Goal: Task Accomplishment & Management: Contribute content

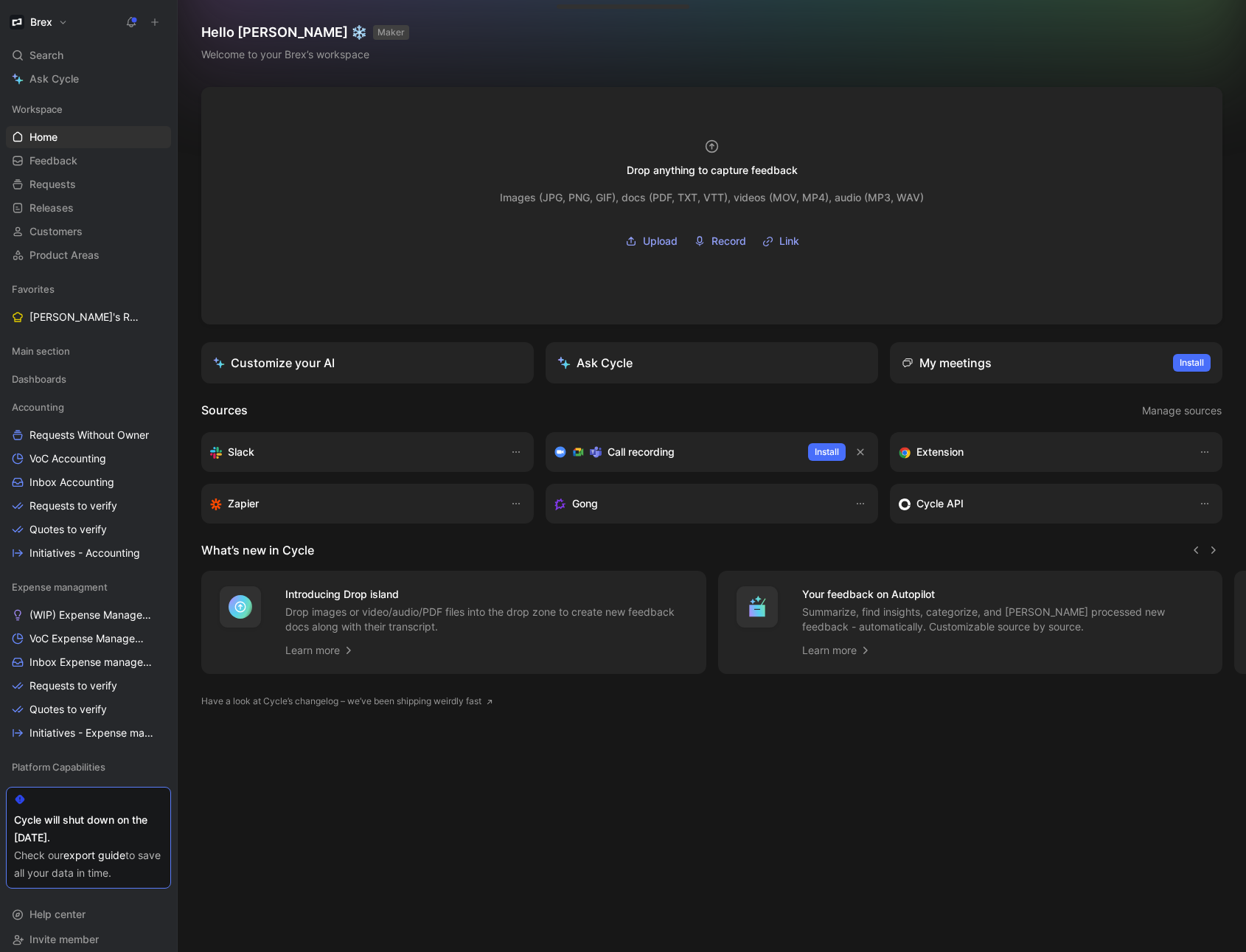
click at [159, 22] on icon at bounding box center [154, 21] width 10 height 10
click at [273, 53] on button "New request r" at bounding box center [253, 53] width 158 height 25
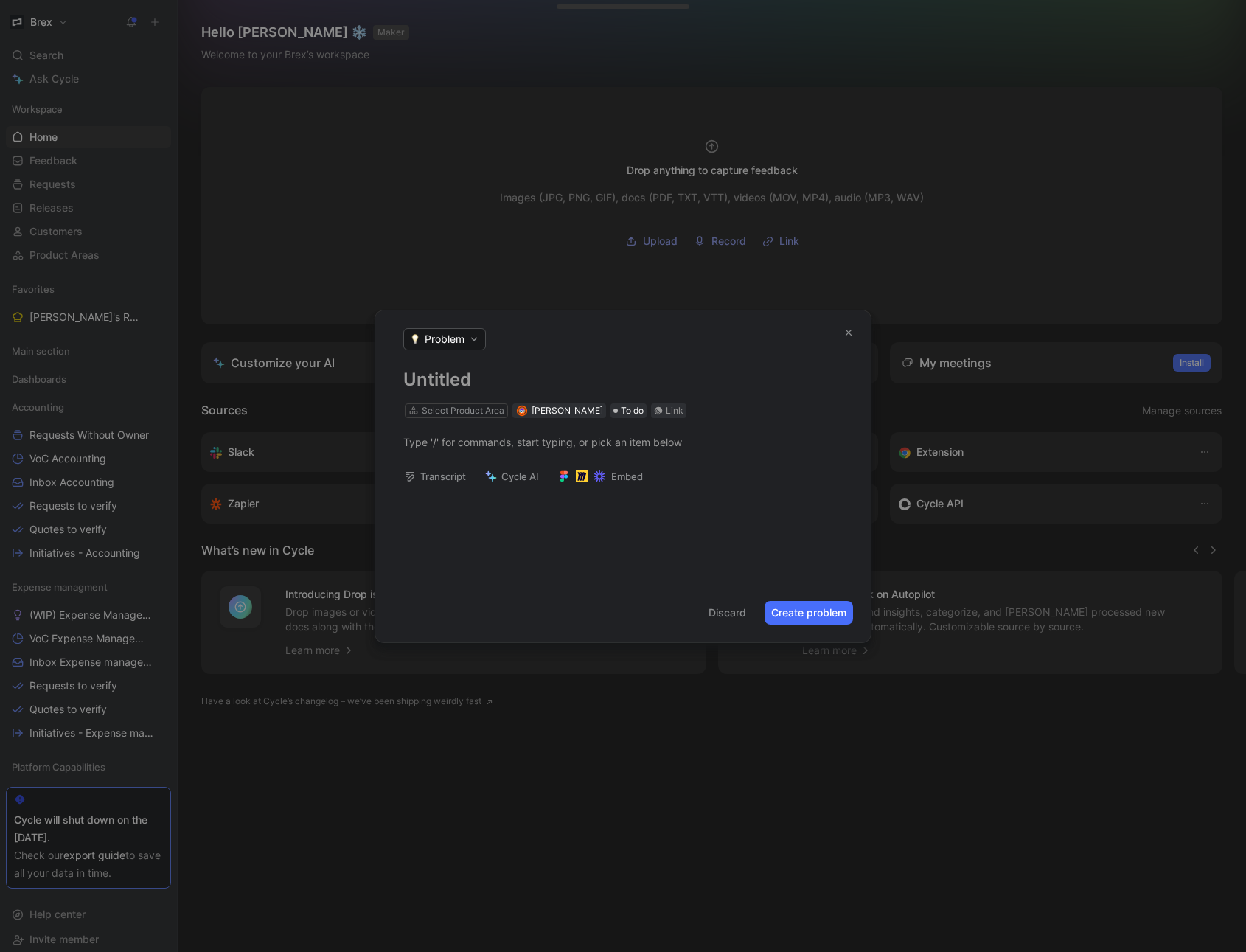
click at [452, 375] on h1 at bounding box center [623, 380] width 439 height 24
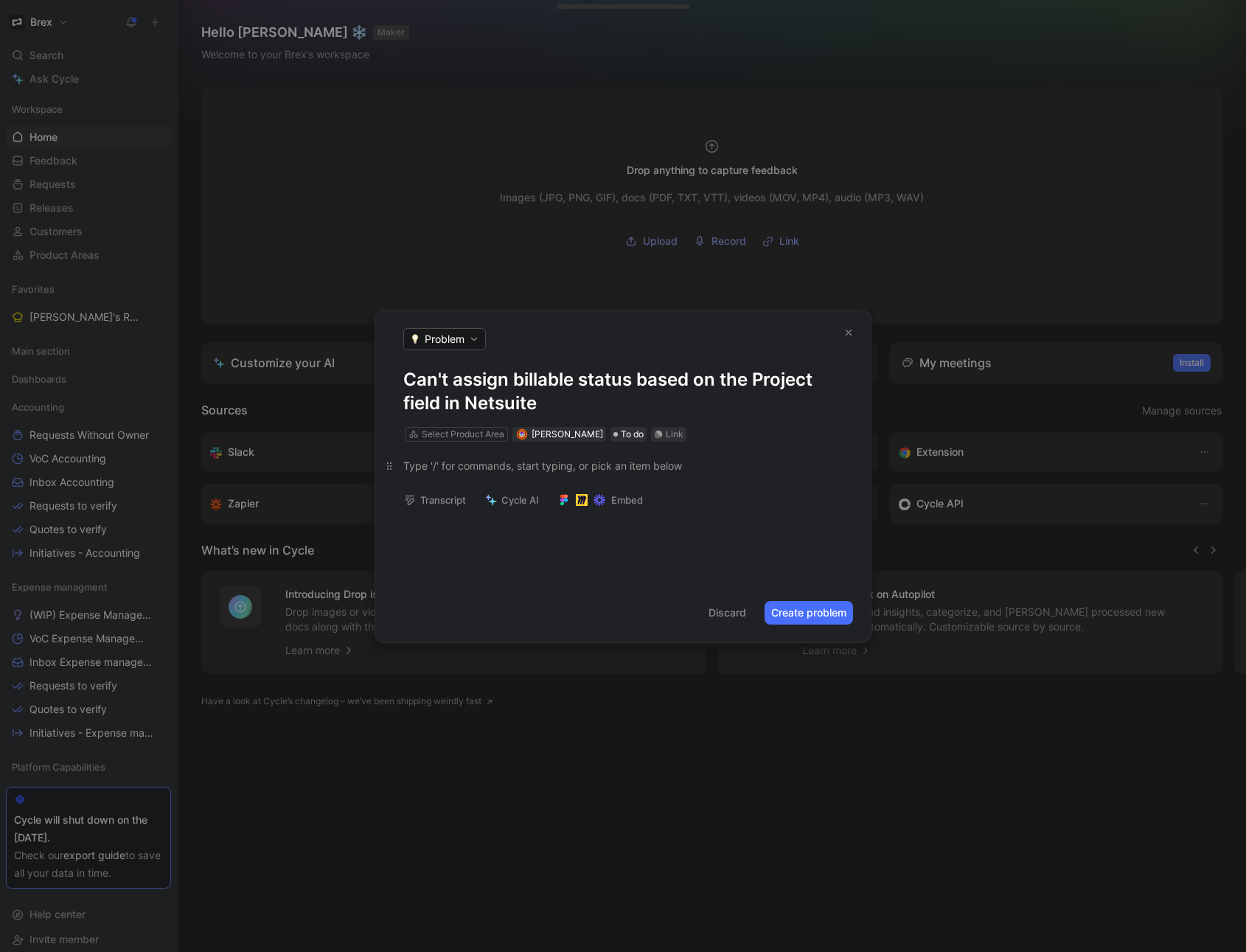
click at [454, 464] on div at bounding box center [623, 465] width 439 height 16
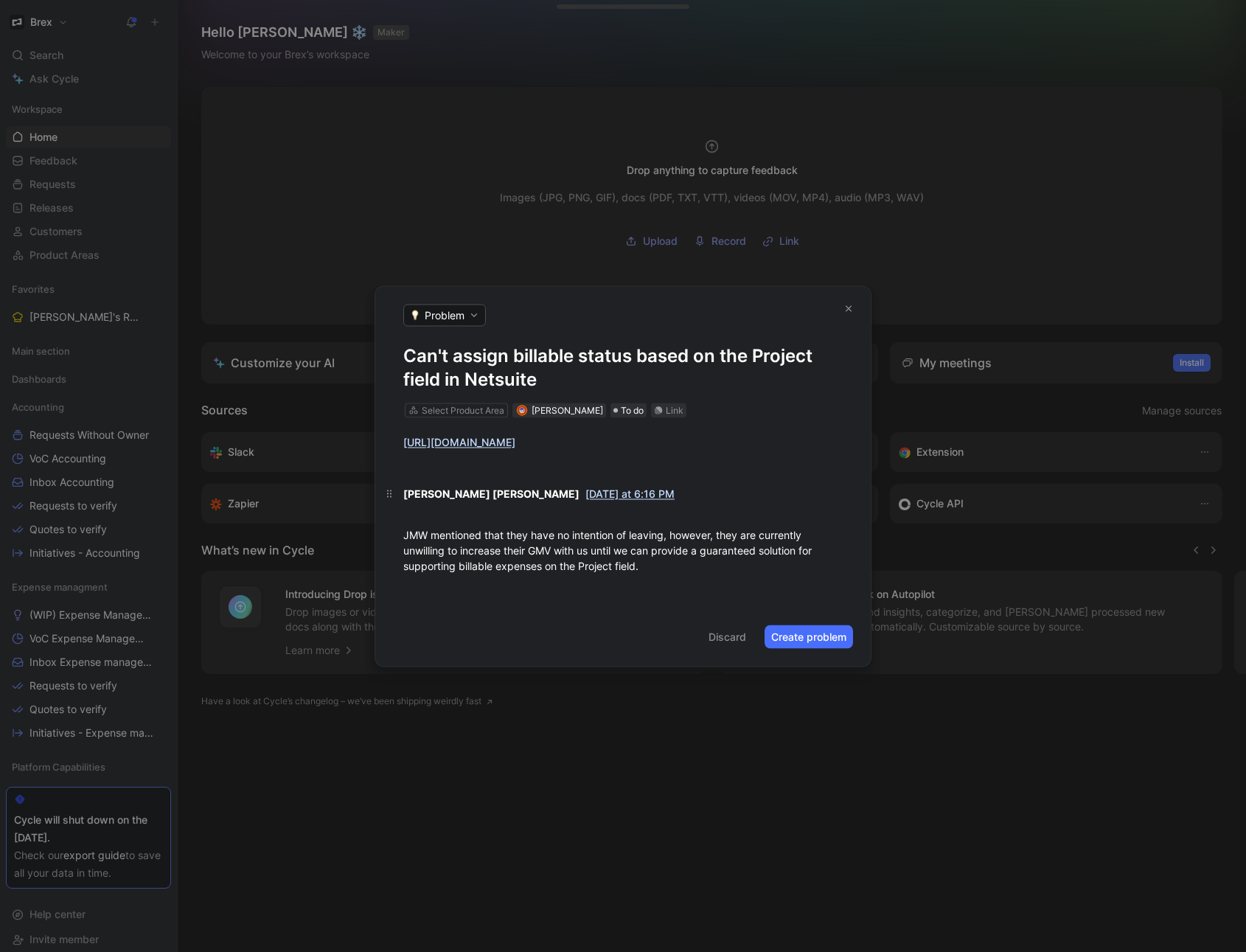
drag, startPoint x: 629, startPoint y: 523, endPoint x: 623, endPoint y: 512, distance: 12.5
click at [624, 512] on p "[PERSON_NAME] [PERSON_NAME] [DATE] at 6:16 PM" at bounding box center [623, 500] width 495 height 40
click at [461, 402] on div "Select Product Area" at bounding box center [463, 410] width 83 height 15
type input "integ"
click at [463, 453] on span "ration" at bounding box center [469, 458] width 28 height 13
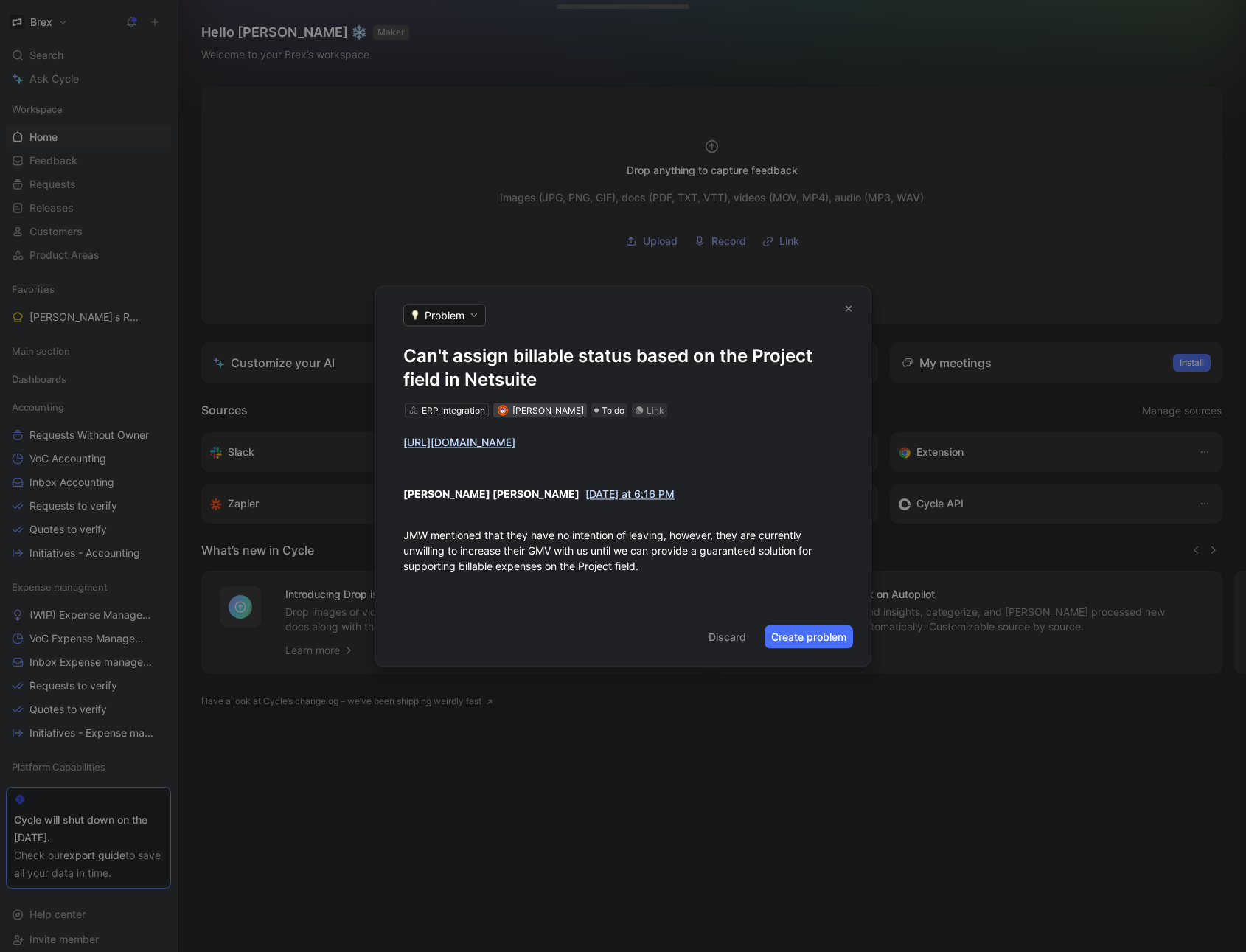
click at [550, 404] on span "[PERSON_NAME]" at bounding box center [548, 410] width 72 height 11
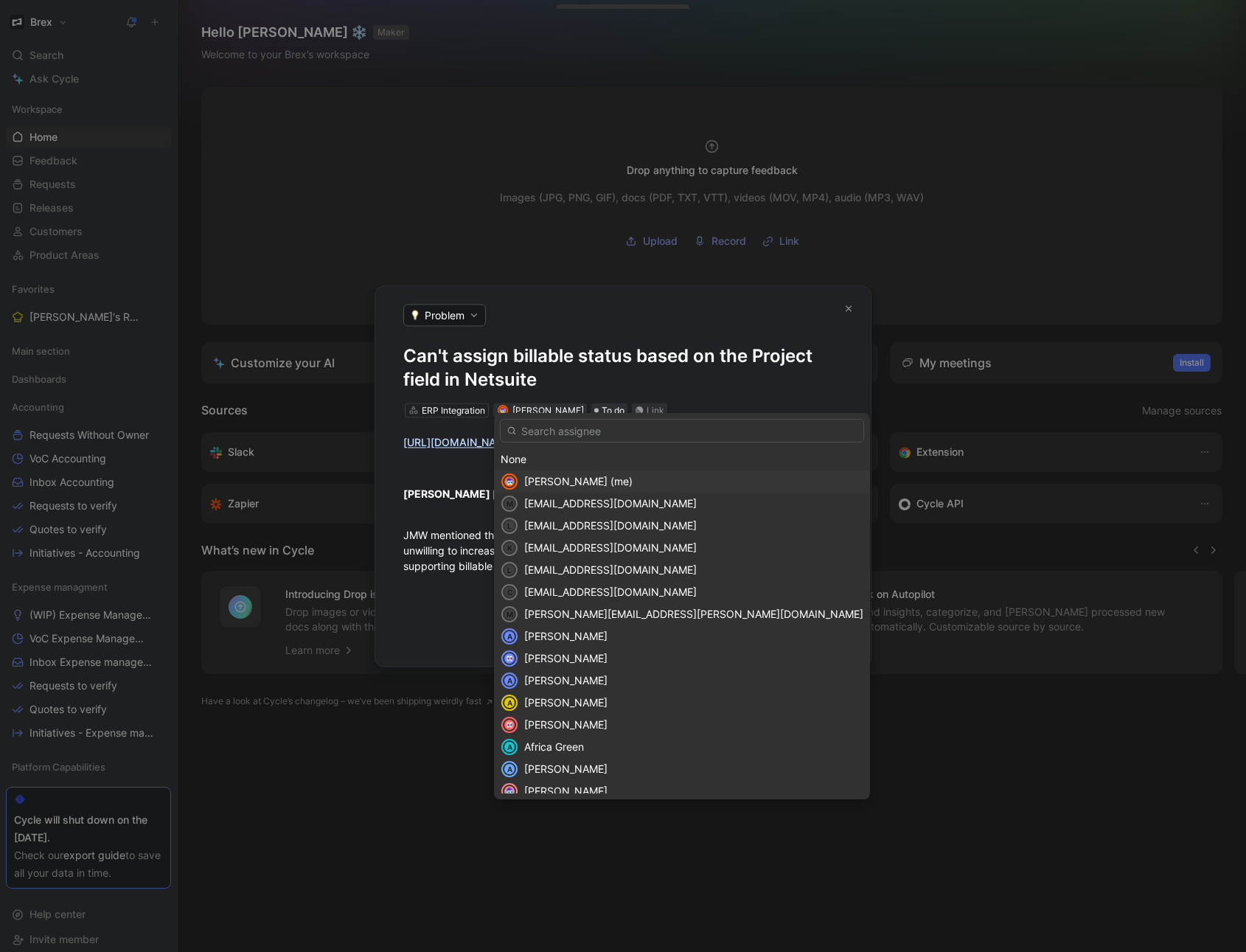
click at [512, 481] on img at bounding box center [509, 482] width 13 height 13
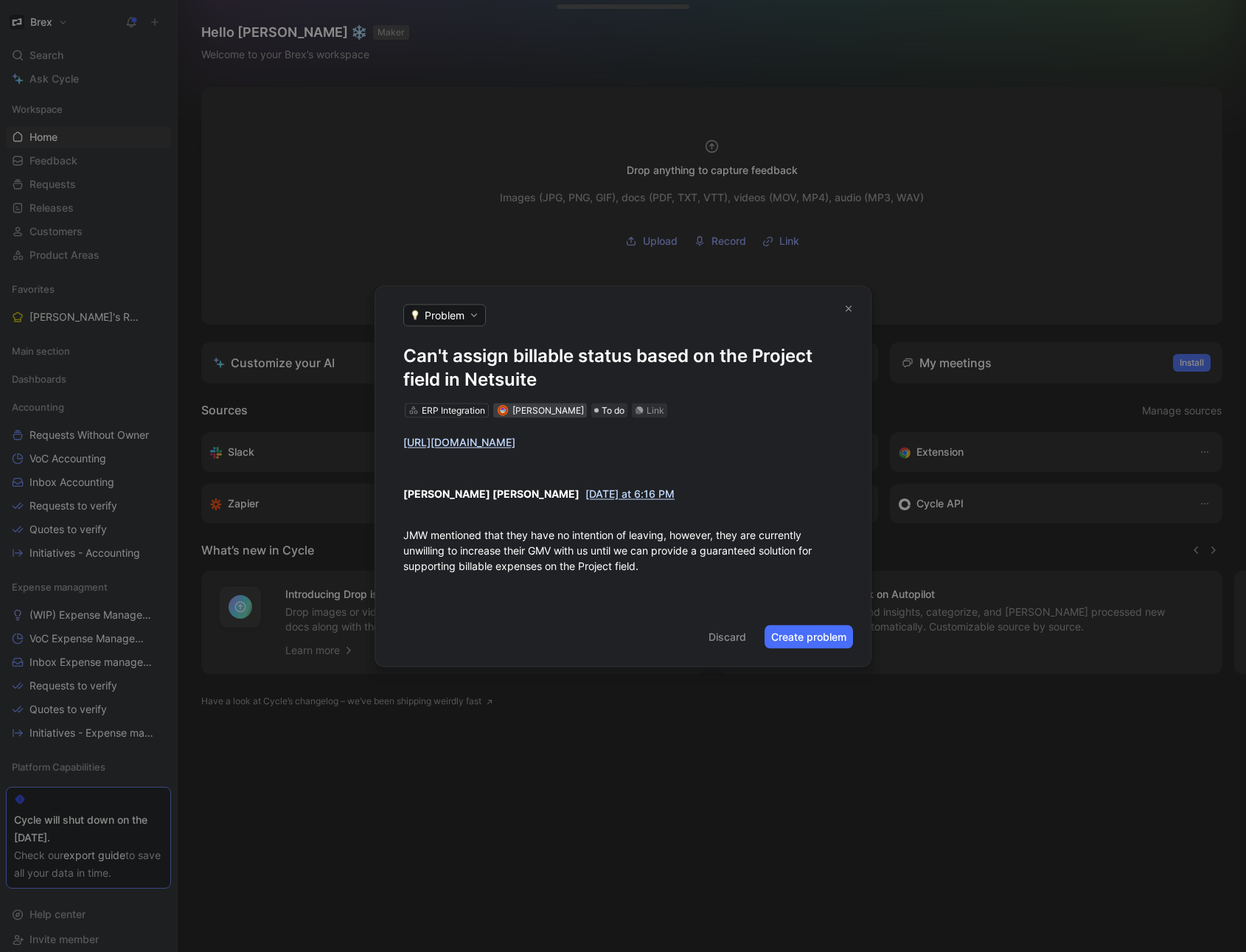
click at [520, 406] on span "[PERSON_NAME]" at bounding box center [548, 410] width 72 height 11
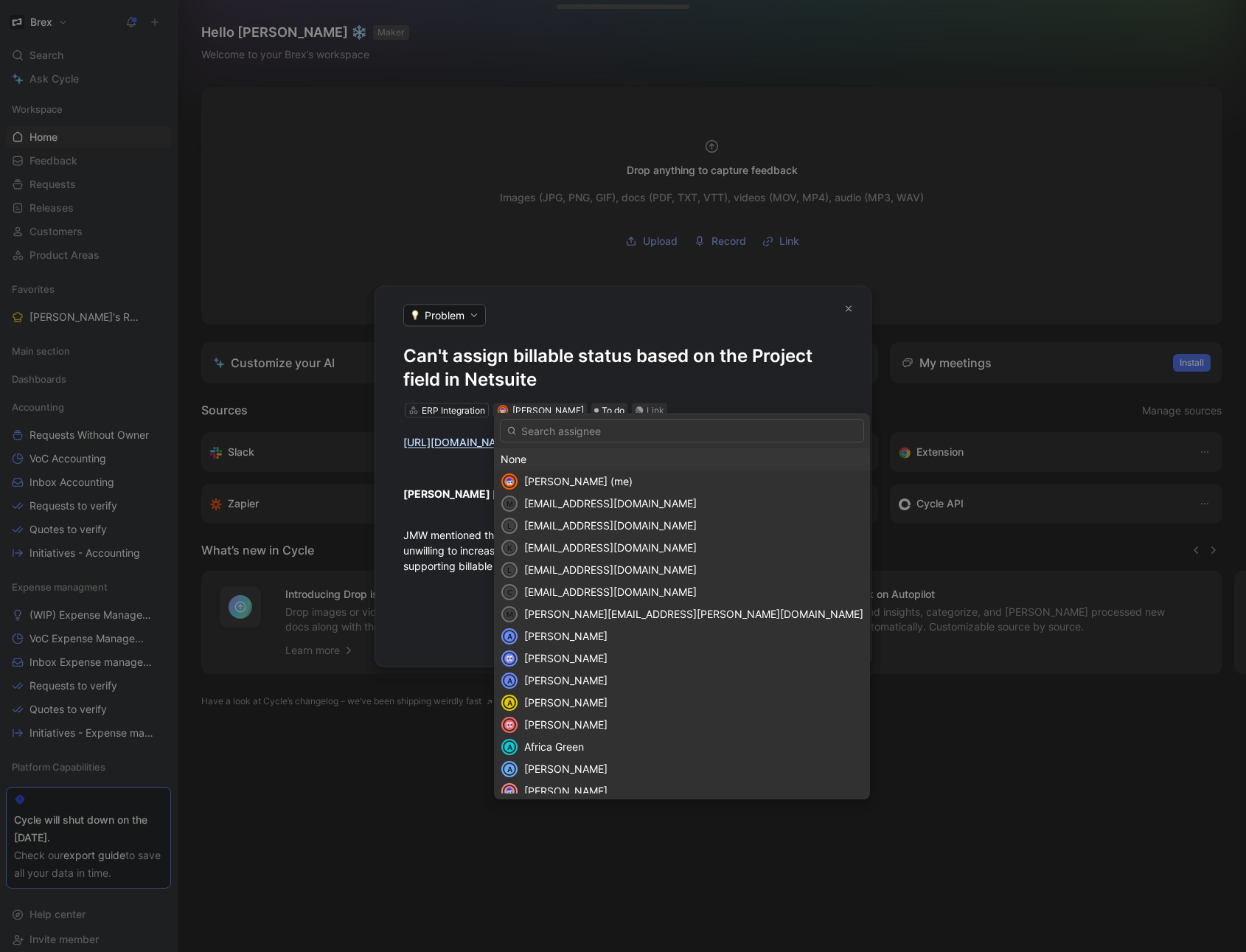
click at [522, 457] on div "None" at bounding box center [682, 458] width 362 height 18
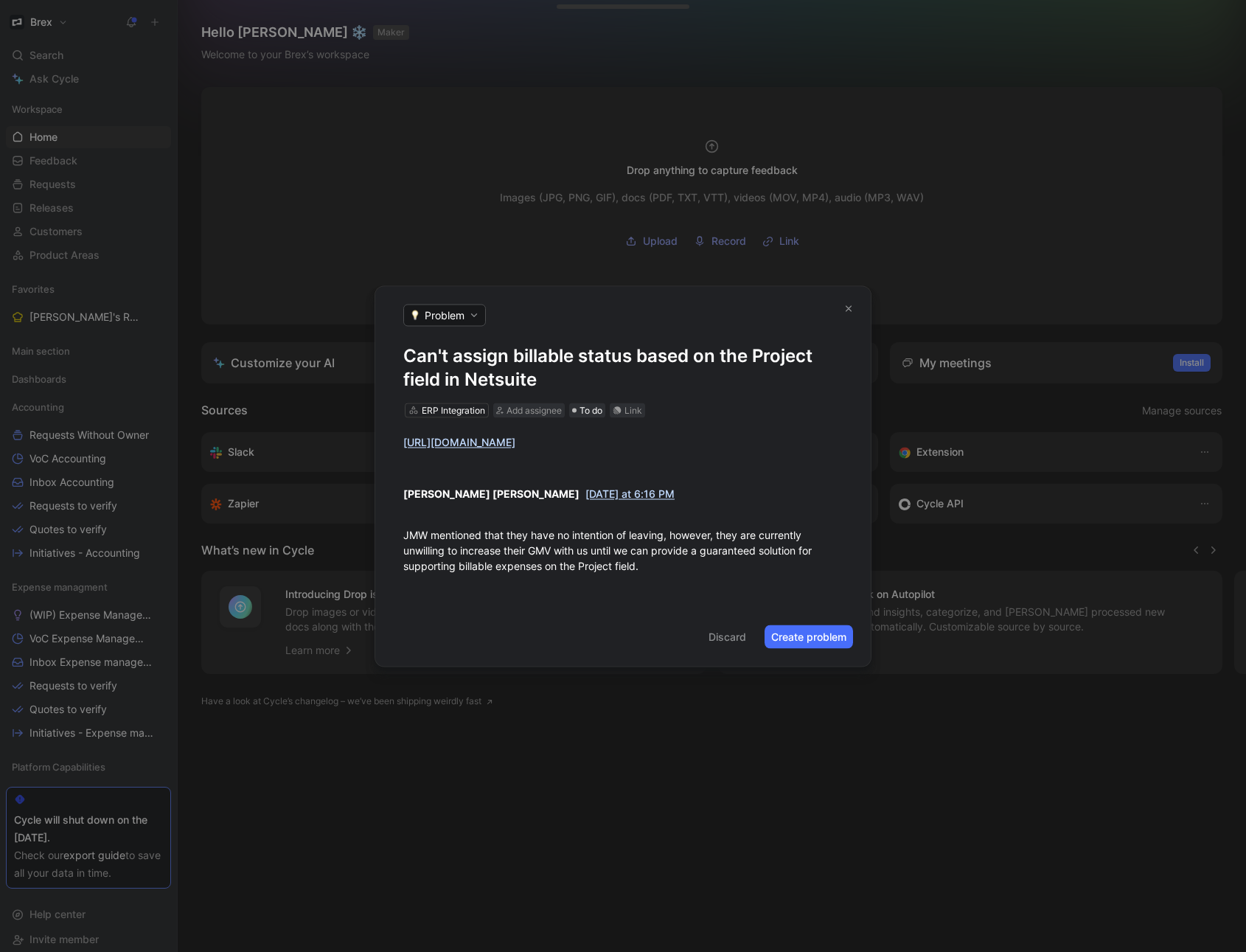
click at [795, 648] on button "Create problem" at bounding box center [809, 637] width 89 height 24
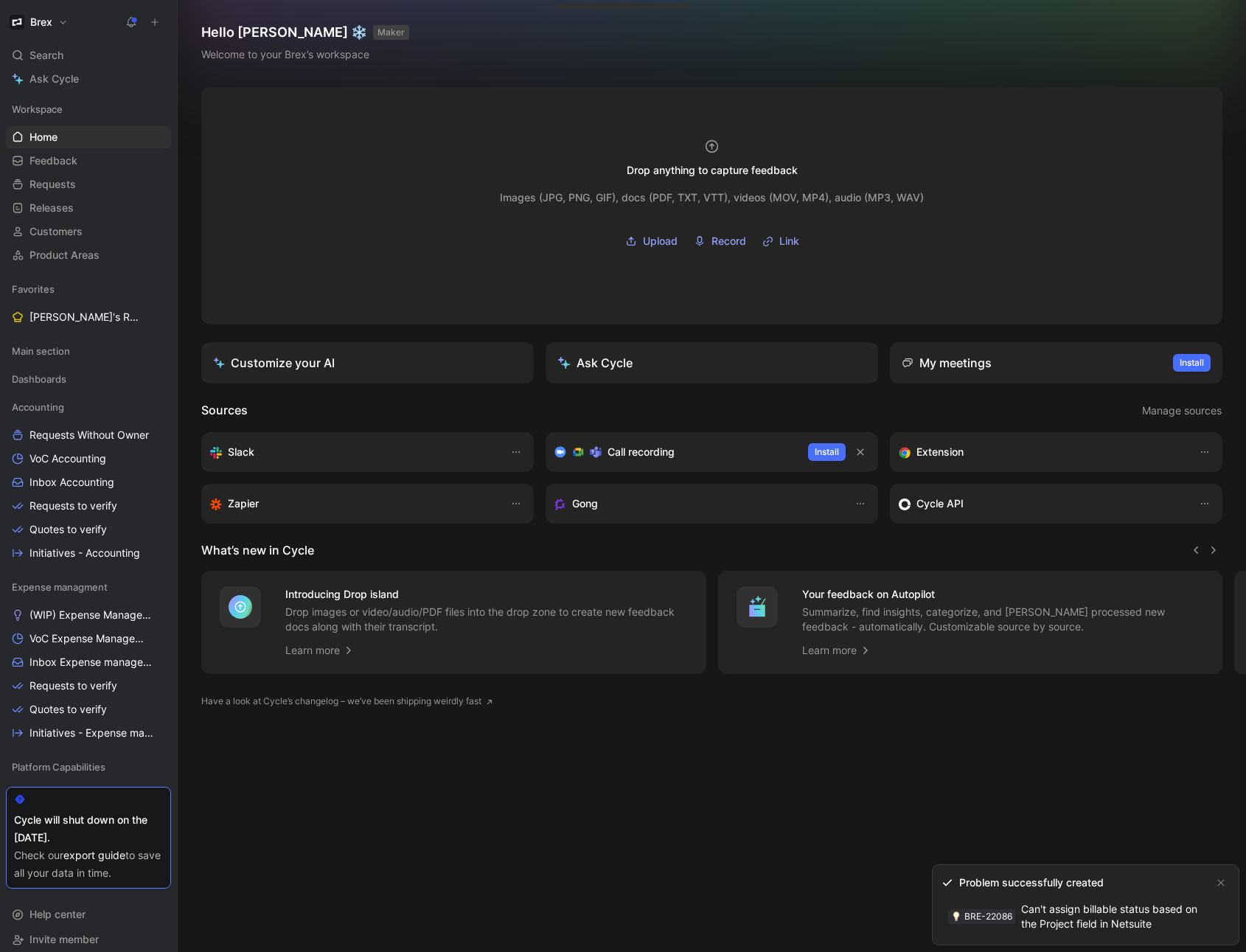
click at [1061, 915] on link "BRE-22086 Can't assign billable status based on the Project field in Netsuite" at bounding box center [1074, 917] width 265 height 39
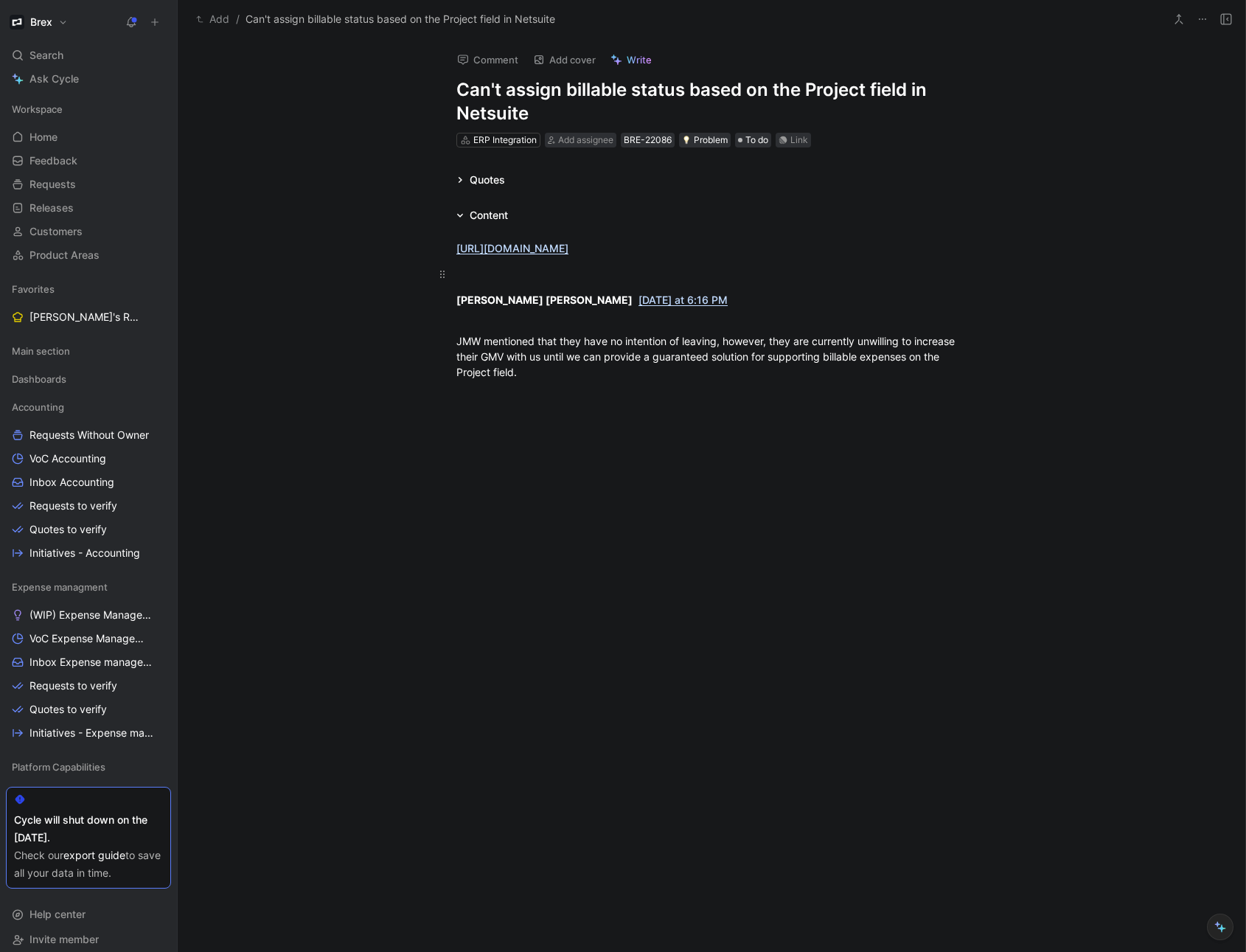
click at [575, 281] on div at bounding box center [711, 273] width 510 height 16
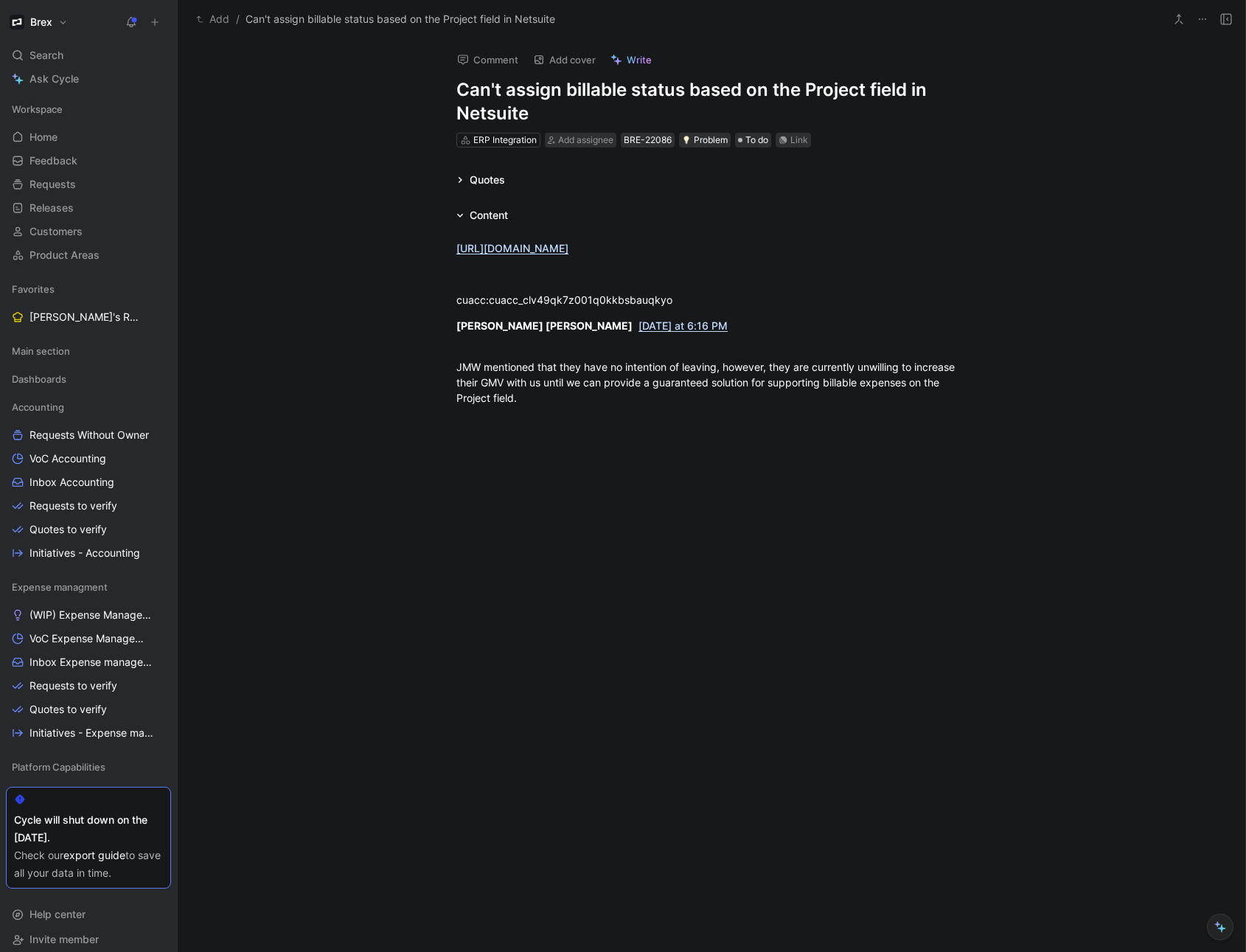
click at [642, 632] on div at bounding box center [711, 564] width 1067 height 285
click at [832, 144] on div "ERP Integration Add assignee BRE-22086 Problem To do Link" at bounding box center [711, 139] width 513 height 18
click at [865, 144] on div "ERP Integration Add assignee BRE-22086 Problem To do Link" at bounding box center [711, 139] width 513 height 18
click at [649, 93] on h1 "Can't assign billable status based on the Project field in Netsuite" at bounding box center [711, 101] width 510 height 47
click at [462, 179] on icon at bounding box center [460, 180] width 7 height 7
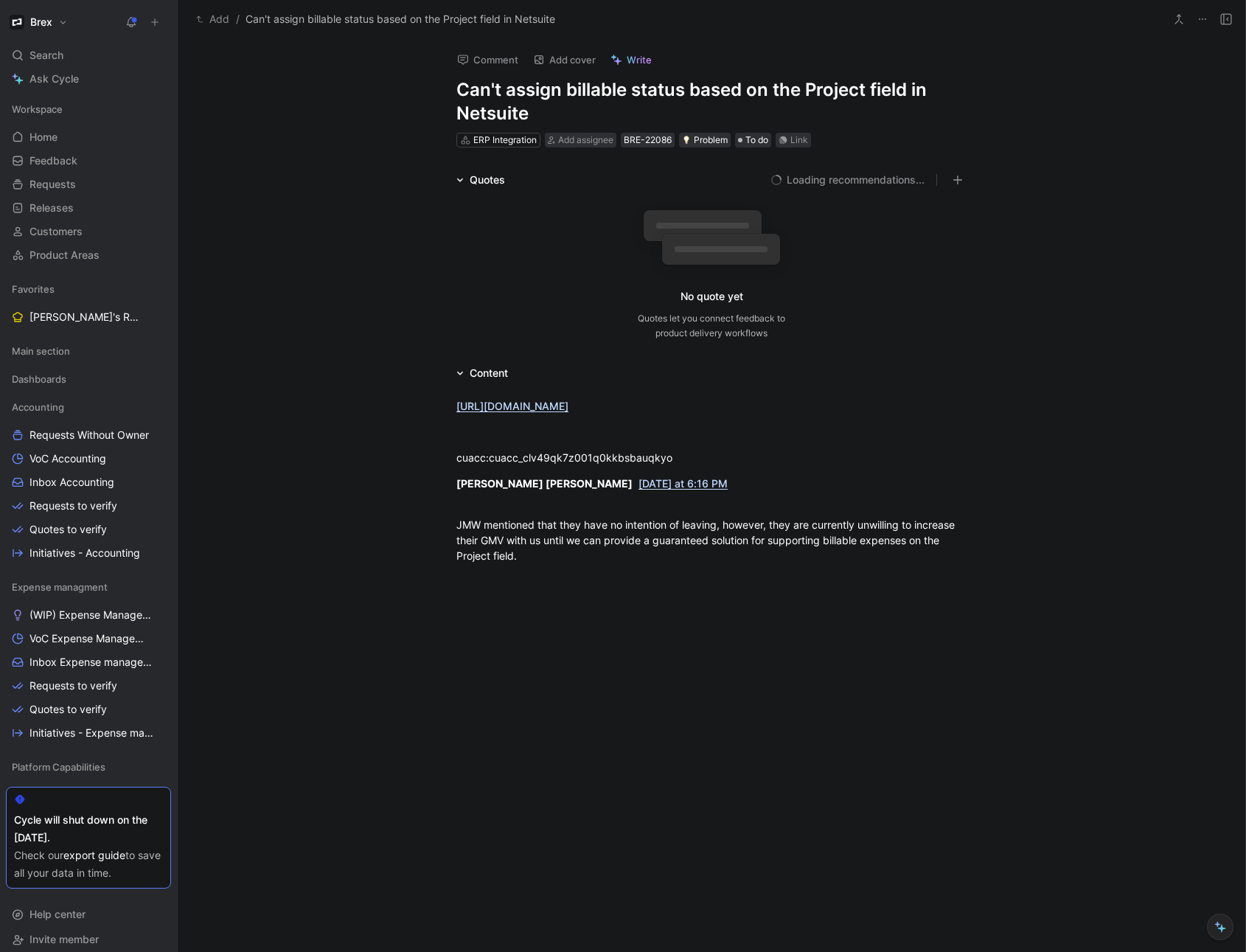
click at [462, 179] on div "Quotes" at bounding box center [481, 179] width 61 height 18
